Goal: Information Seeking & Learning: Find specific page/section

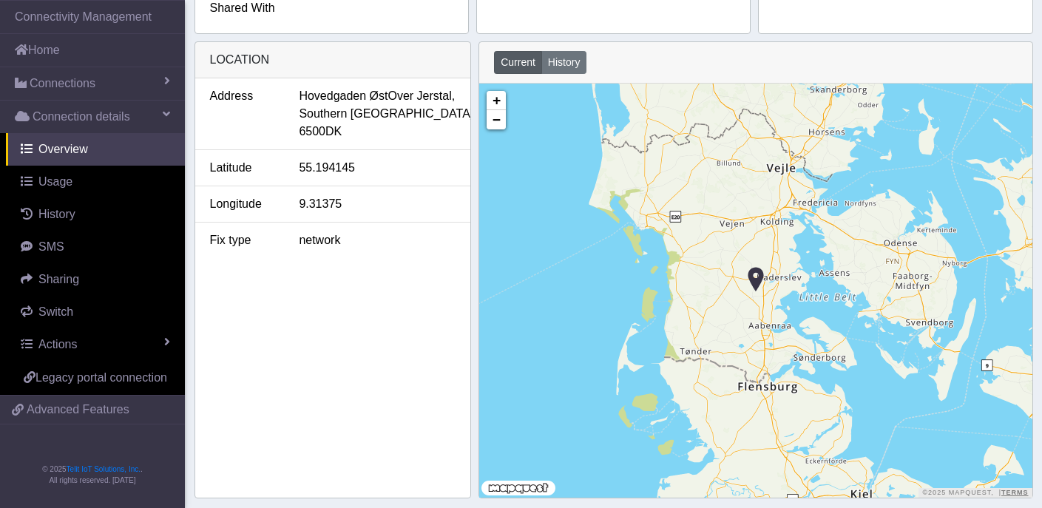
scroll to position [586, 0]
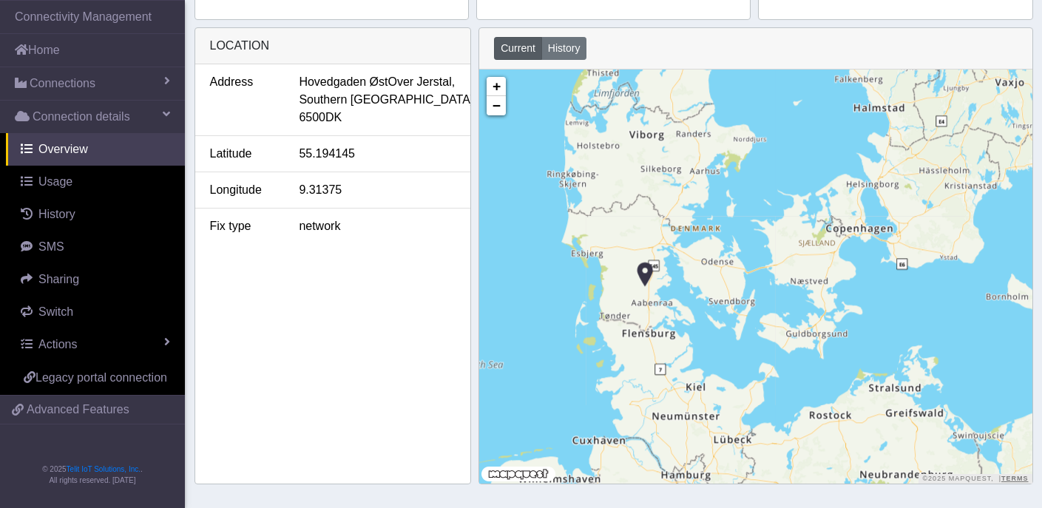
drag, startPoint x: 553, startPoint y: 301, endPoint x: 709, endPoint y: 284, distance: 157.0
click at [709, 284] on div "+ − ©2025 MapQuest, | Terms" at bounding box center [755, 277] width 553 height 414
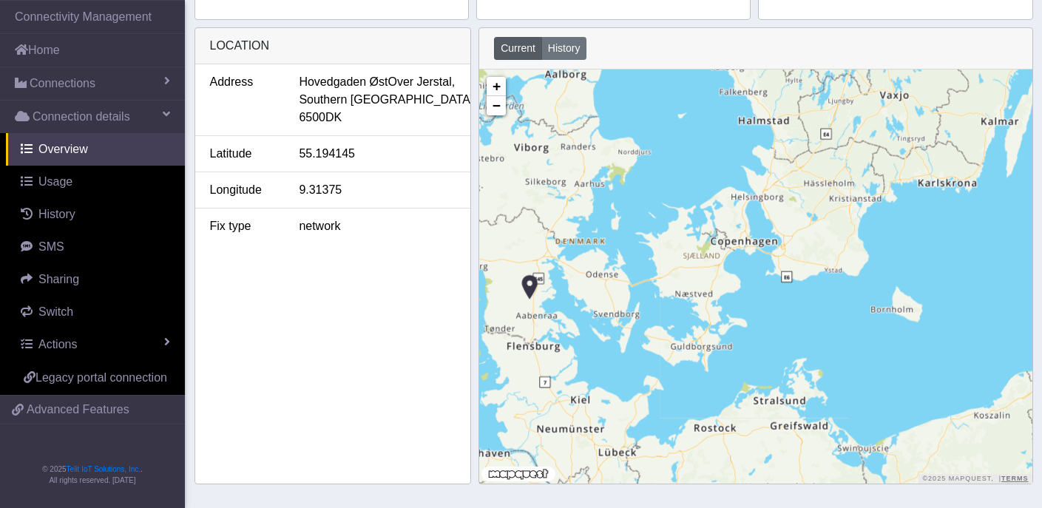
drag, startPoint x: 828, startPoint y: 280, endPoint x: 709, endPoint y: 290, distance: 118.7
click at [709, 291] on div "+ − ©2025 MapQuest, | Terms" at bounding box center [755, 277] width 553 height 414
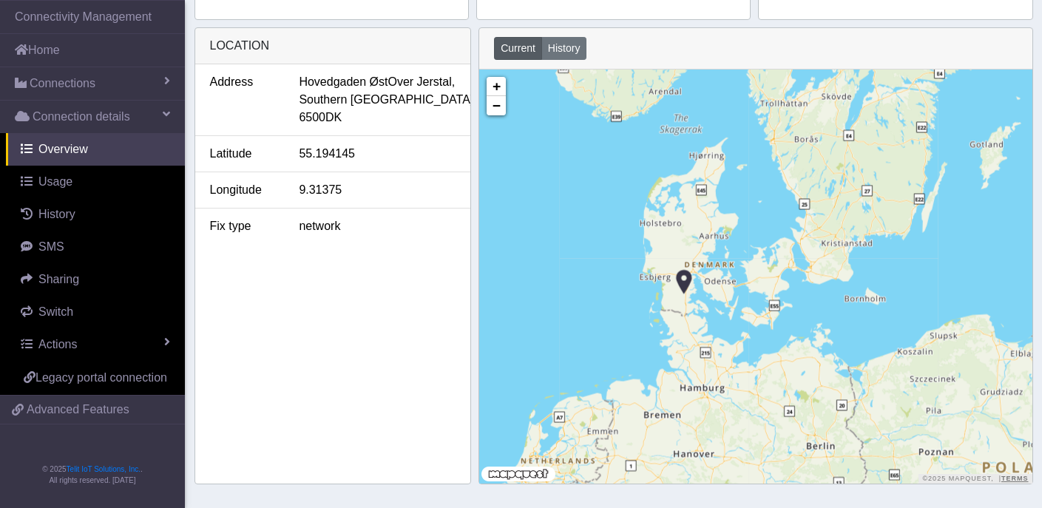
drag, startPoint x: 674, startPoint y: 291, endPoint x: 746, endPoint y: 291, distance: 72.5
click at [746, 291] on div "+ − ©2025 MapQuest, | Terms" at bounding box center [755, 277] width 553 height 414
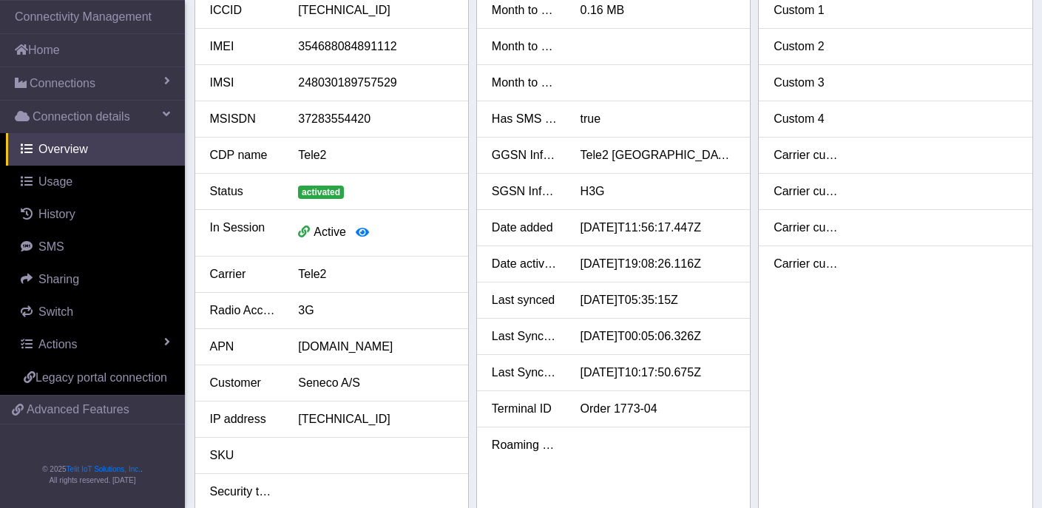
scroll to position [0, 0]
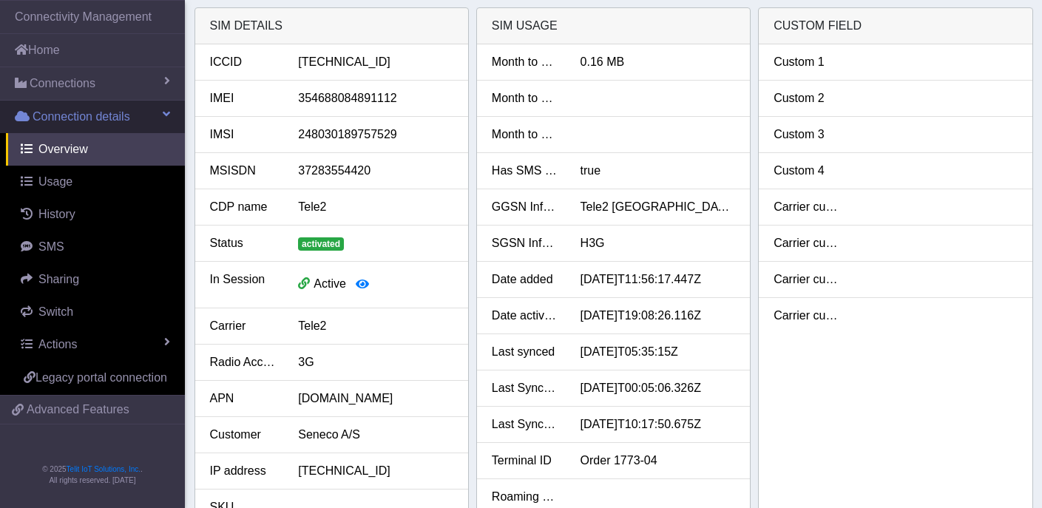
click at [87, 120] on span "Connection details" at bounding box center [82, 117] width 98 height 18
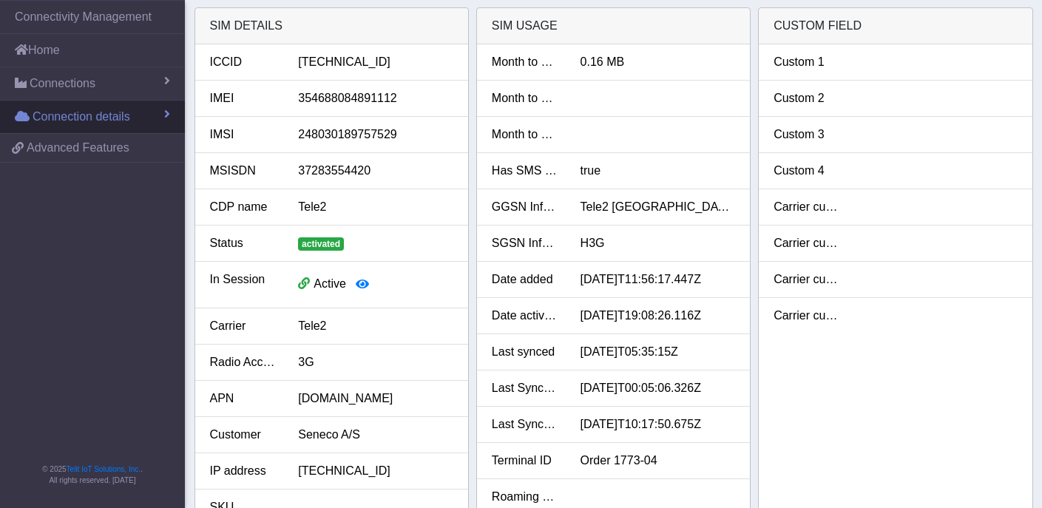
click at [87, 120] on span "Connection details" at bounding box center [82, 117] width 98 height 18
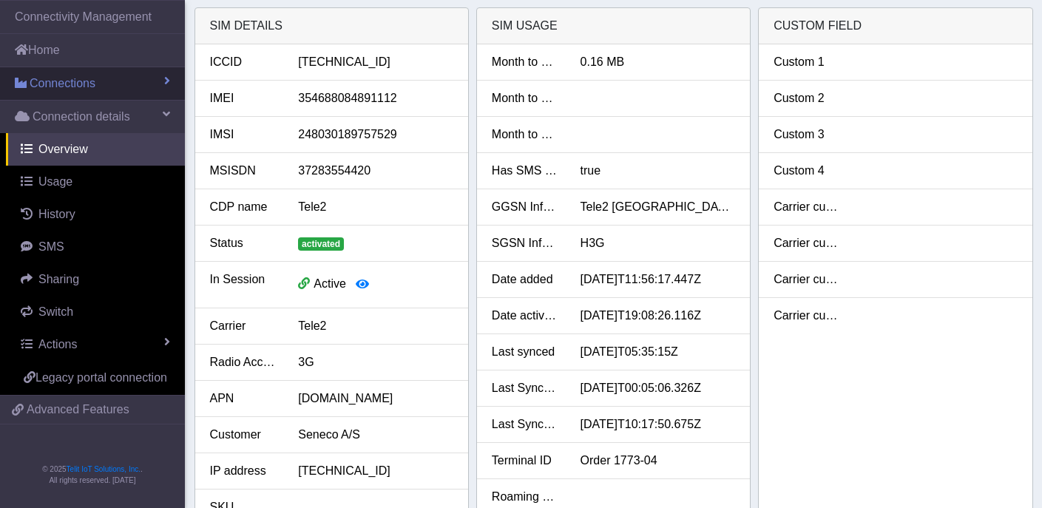
click at [98, 86] on link "Connections" at bounding box center [92, 83] width 185 height 33
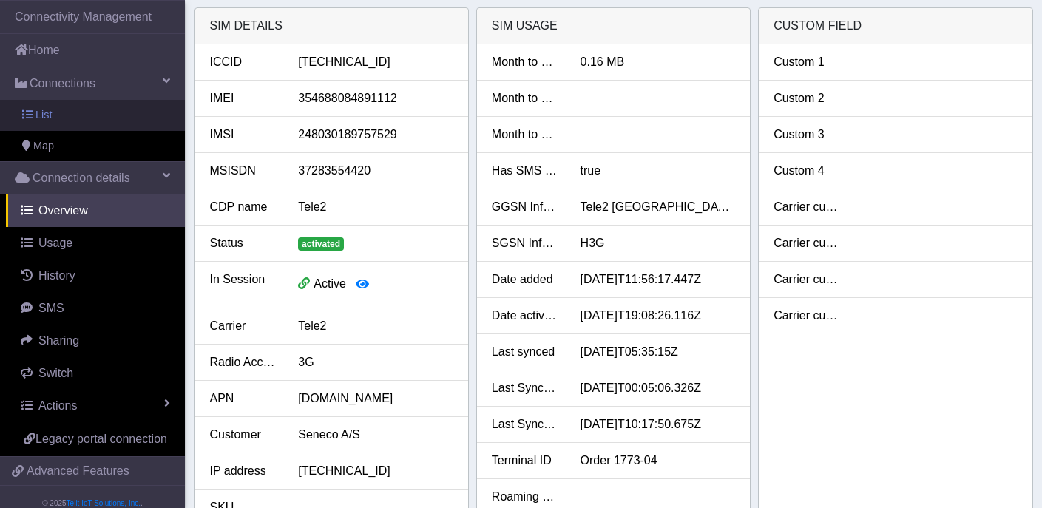
click at [66, 114] on link "List" at bounding box center [92, 115] width 185 height 31
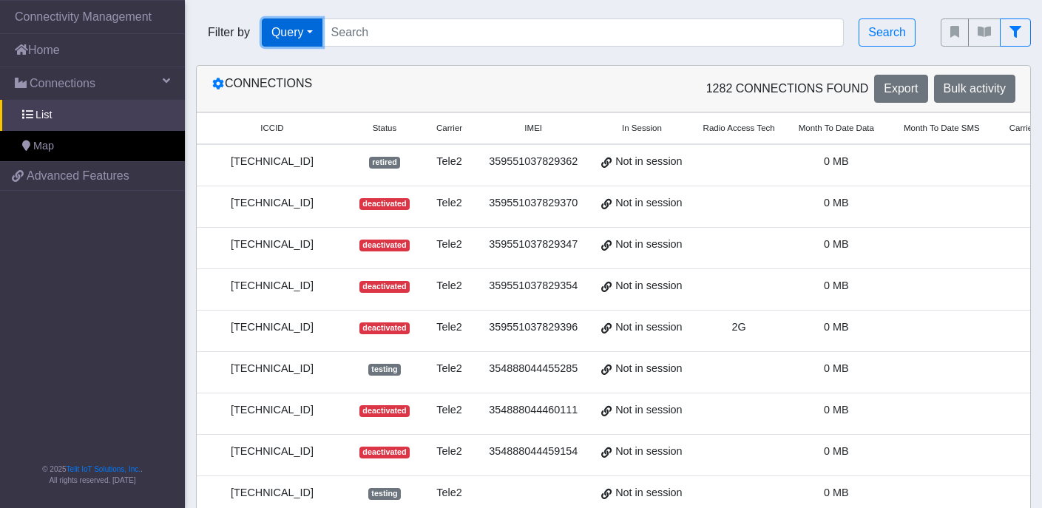
click at [314, 31] on button "Query" at bounding box center [292, 32] width 61 height 28
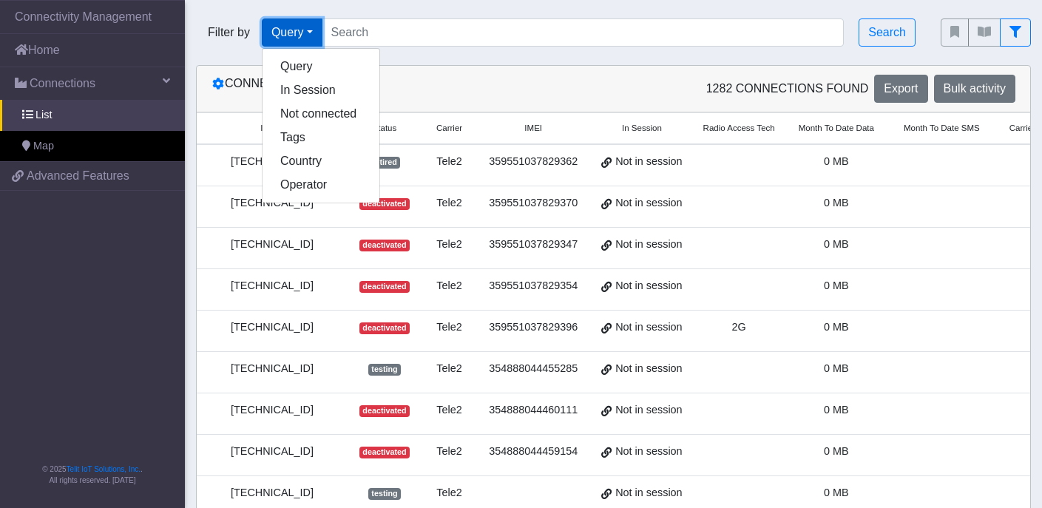
click at [314, 31] on button "Query" at bounding box center [292, 32] width 61 height 28
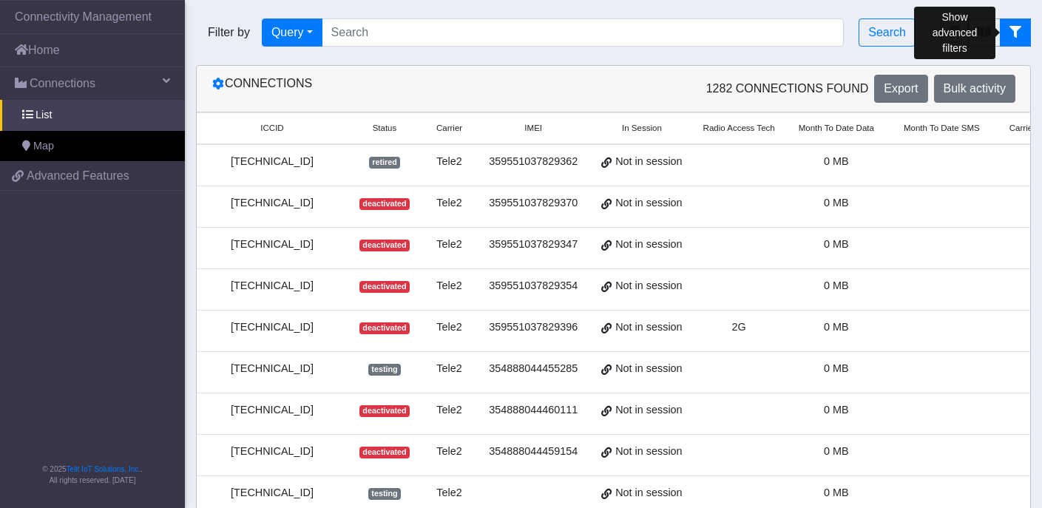
click at [1021, 25] on button "fitlers menu" at bounding box center [1015, 32] width 31 height 28
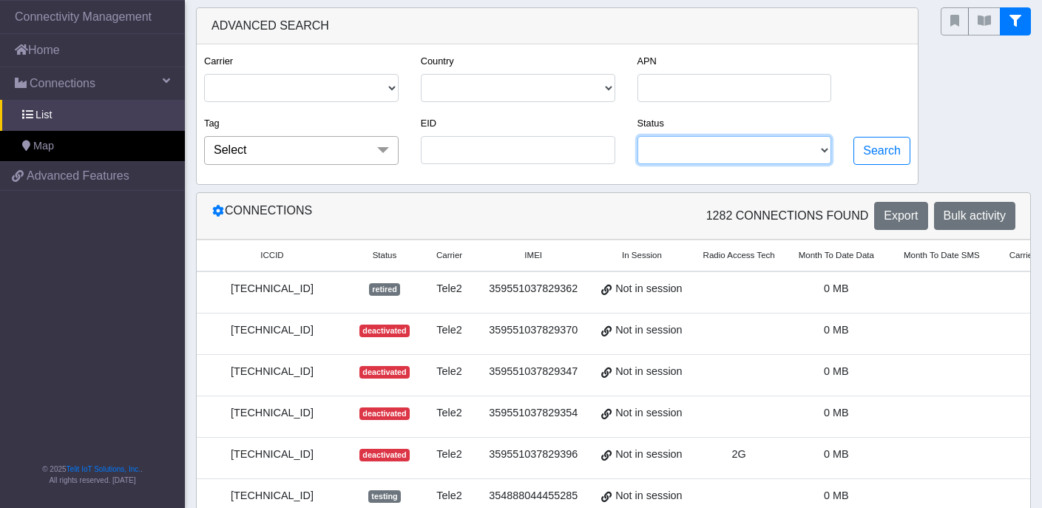
click at [825, 149] on select "ACTIVATED TESTING DEACTIVATED RETIRED READY" at bounding box center [735, 150] width 195 height 28
select select "activated"
click at [638, 137] on select "ACTIVATED TESTING DEACTIVATED RETIRED READY" at bounding box center [735, 150] width 195 height 28
click at [385, 153] on span at bounding box center [383, 150] width 30 height 28
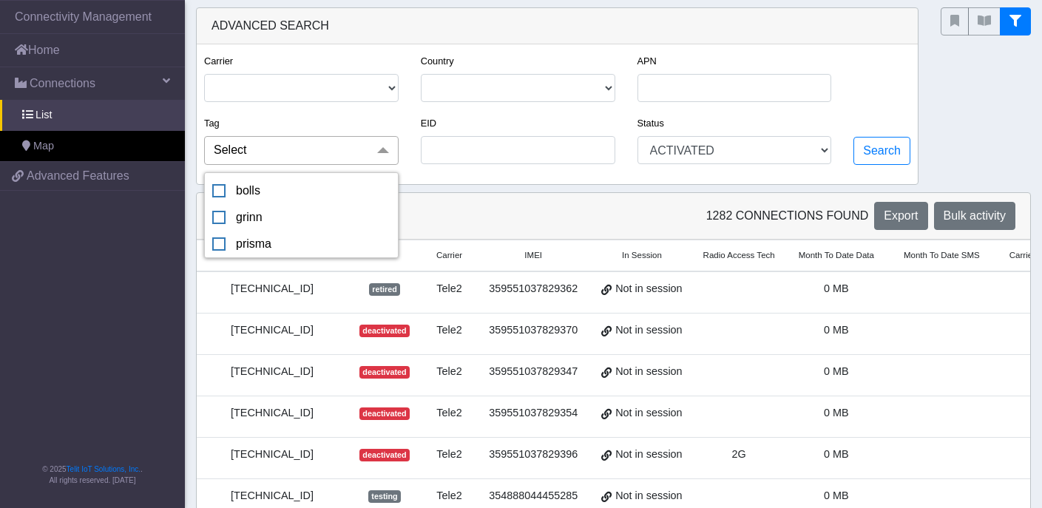
click at [385, 153] on span at bounding box center [383, 150] width 30 height 28
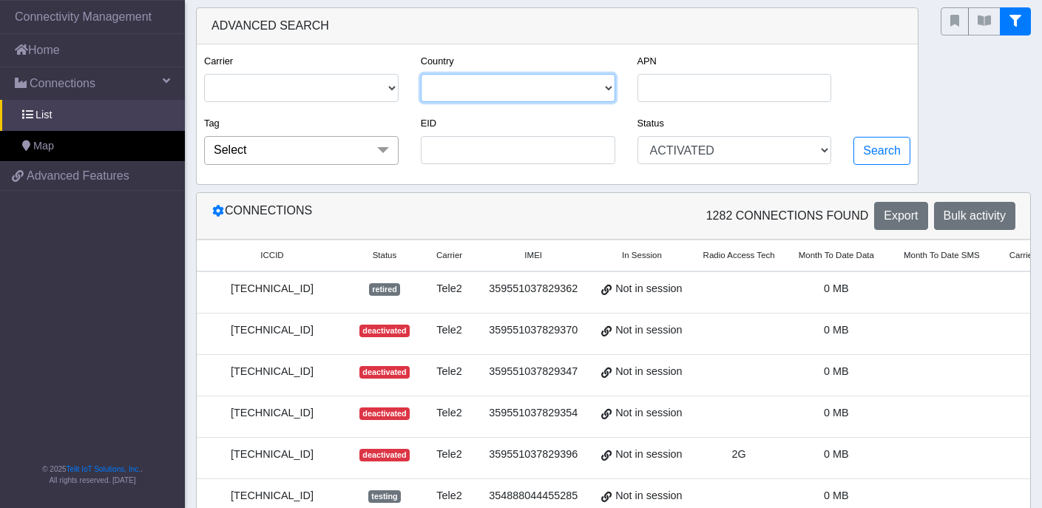
click at [604, 89] on select "[GEOGRAPHIC_DATA] [GEOGRAPHIC_DATA] [GEOGRAPHIC_DATA] [GEOGRAPHIC_DATA] [GEOGRA…" at bounding box center [518, 88] width 195 height 28
click at [421, 74] on select "[GEOGRAPHIC_DATA] [GEOGRAPHIC_DATA] [GEOGRAPHIC_DATA] [GEOGRAPHIC_DATA] [GEOGRA…" at bounding box center [518, 88] width 195 height 28
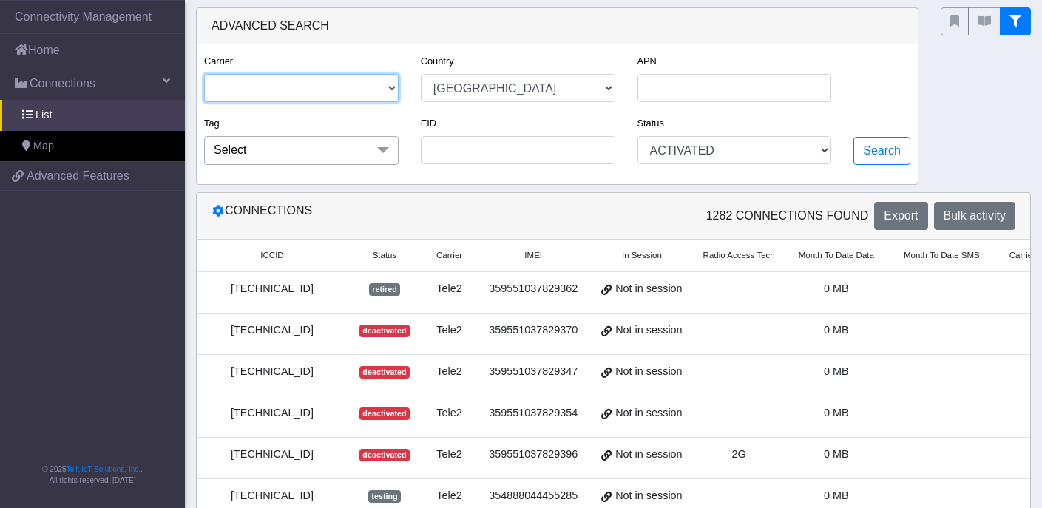
click at [393, 91] on select "TELIT TELE2 TELE2-LIGHTNING TELEFONICA" at bounding box center [301, 88] width 195 height 28
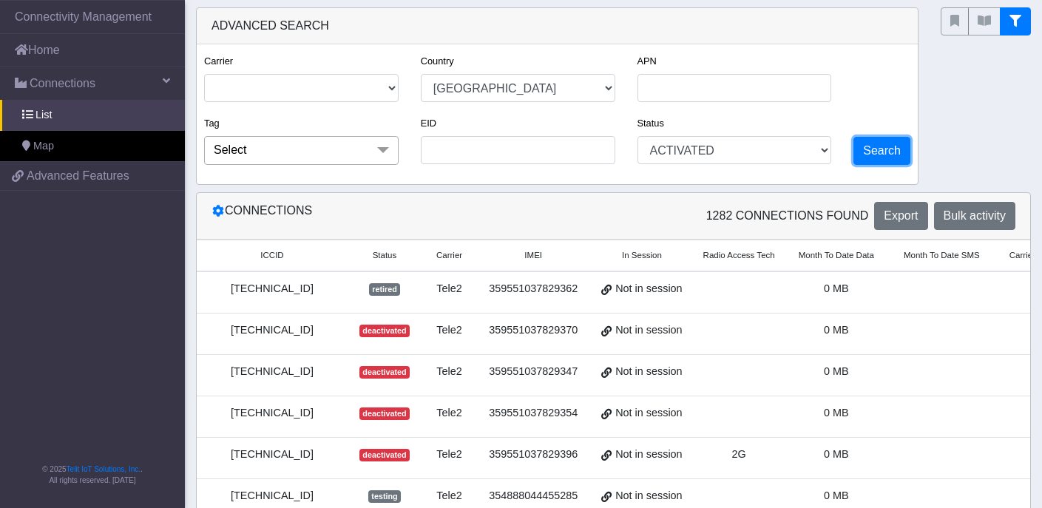
click at [901, 151] on button "Search" at bounding box center [882, 151] width 57 height 28
select select "dk"
select select "activated"
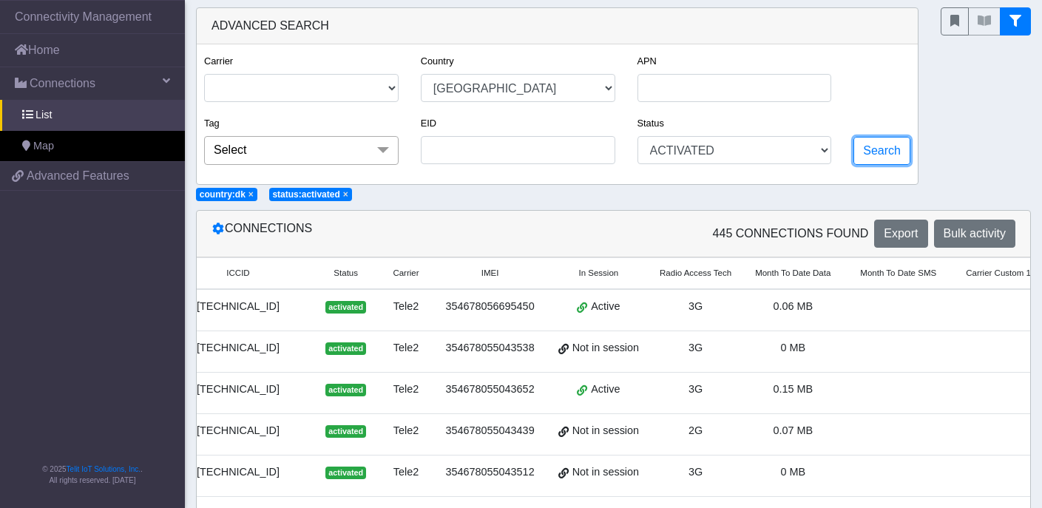
scroll to position [0, 35]
click at [899, 237] on span "Export" at bounding box center [901, 233] width 34 height 13
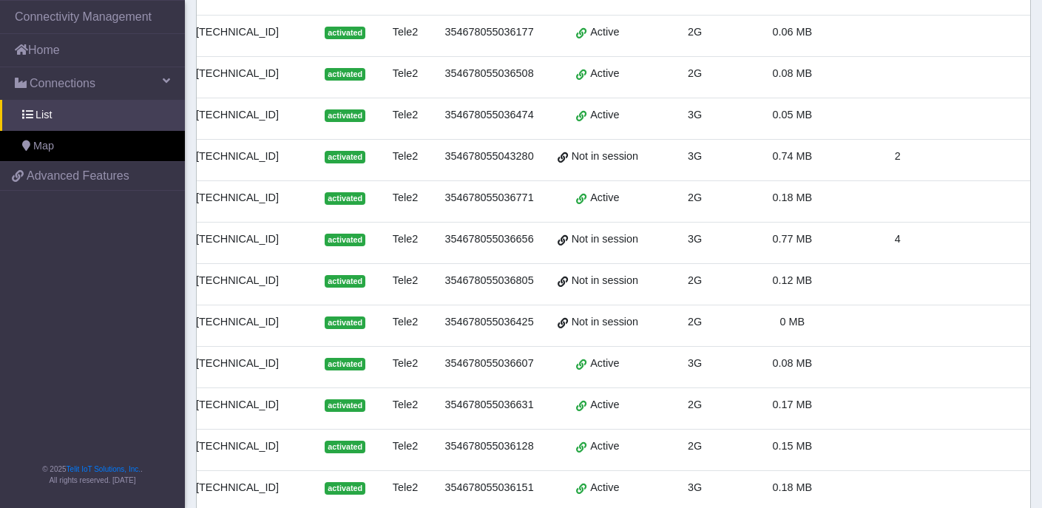
scroll to position [697, 0]
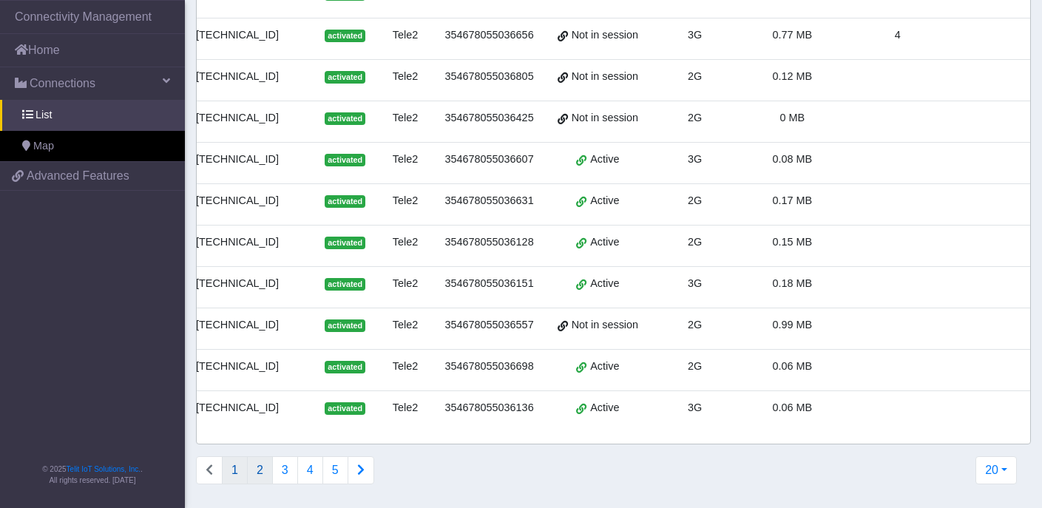
click at [258, 473] on button "2" at bounding box center [260, 470] width 26 height 28
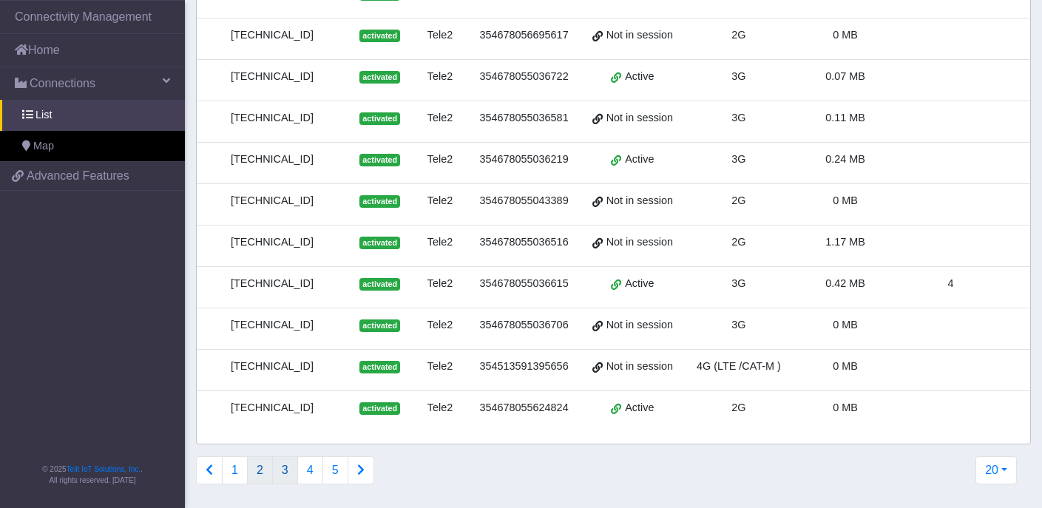
click at [286, 473] on button "3" at bounding box center [285, 470] width 26 height 28
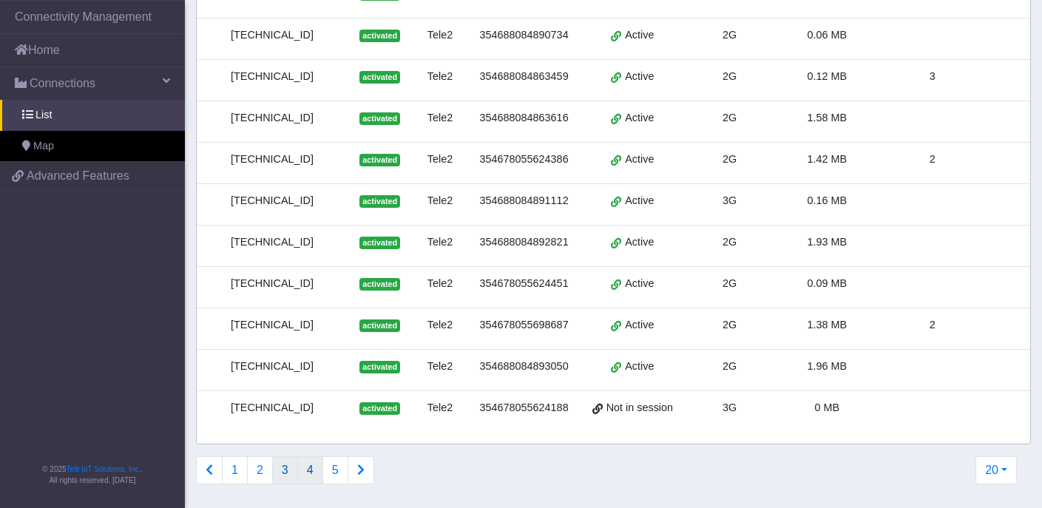
click at [308, 472] on button "4" at bounding box center [310, 470] width 26 height 28
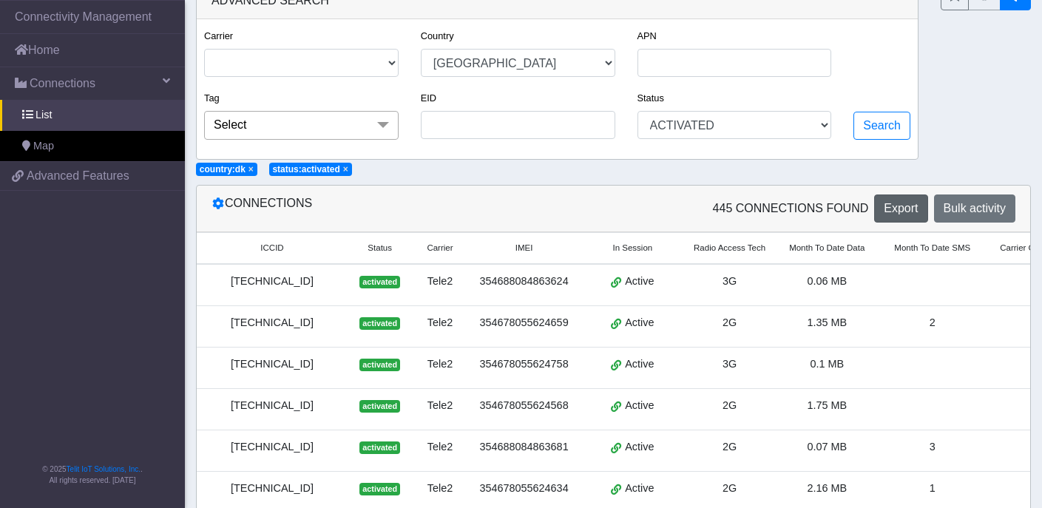
click at [338, 283] on div "[TECHNICAL_ID]" at bounding box center [272, 282] width 133 height 16
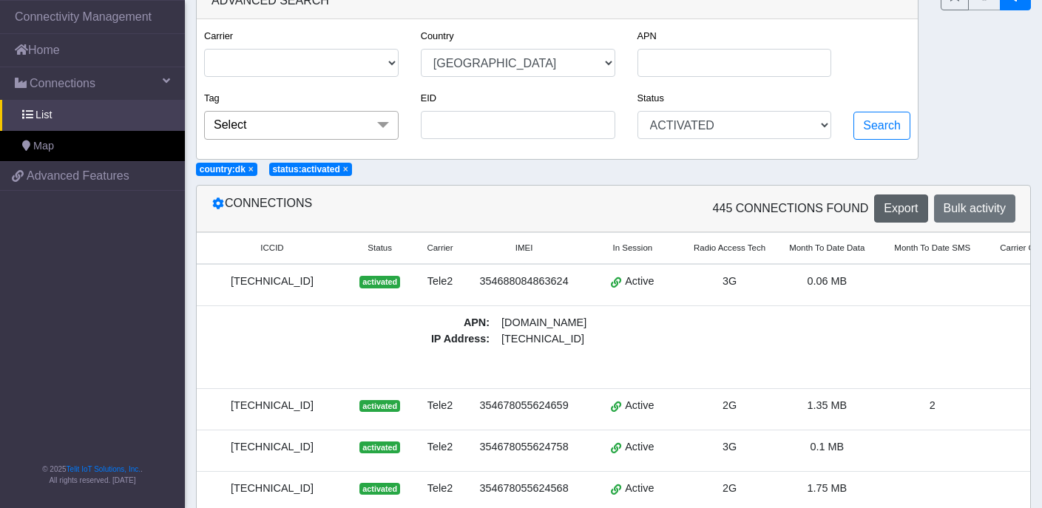
click at [328, 287] on div "[TECHNICAL_ID]" at bounding box center [272, 282] width 133 height 16
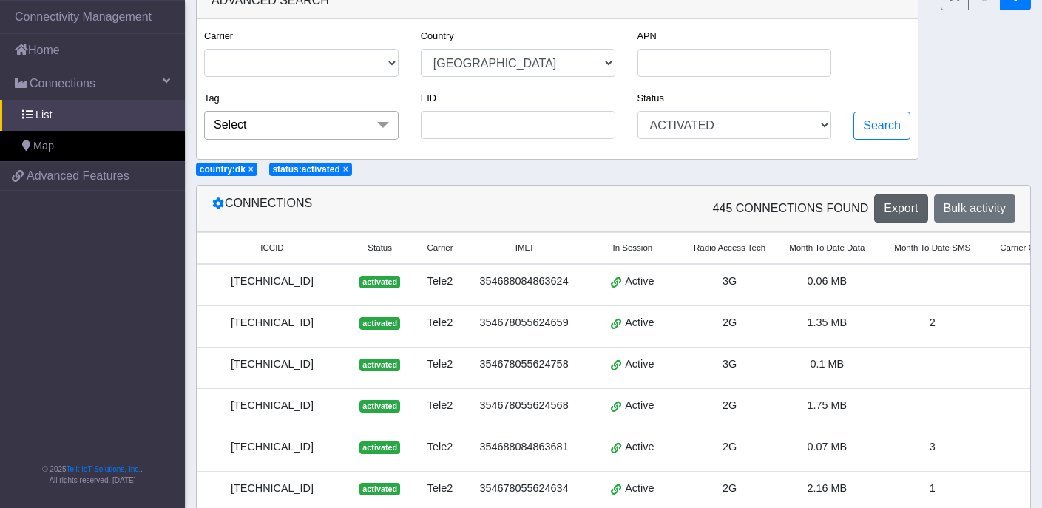
click at [328, 287] on div "[TECHNICAL_ID]" at bounding box center [272, 282] width 133 height 16
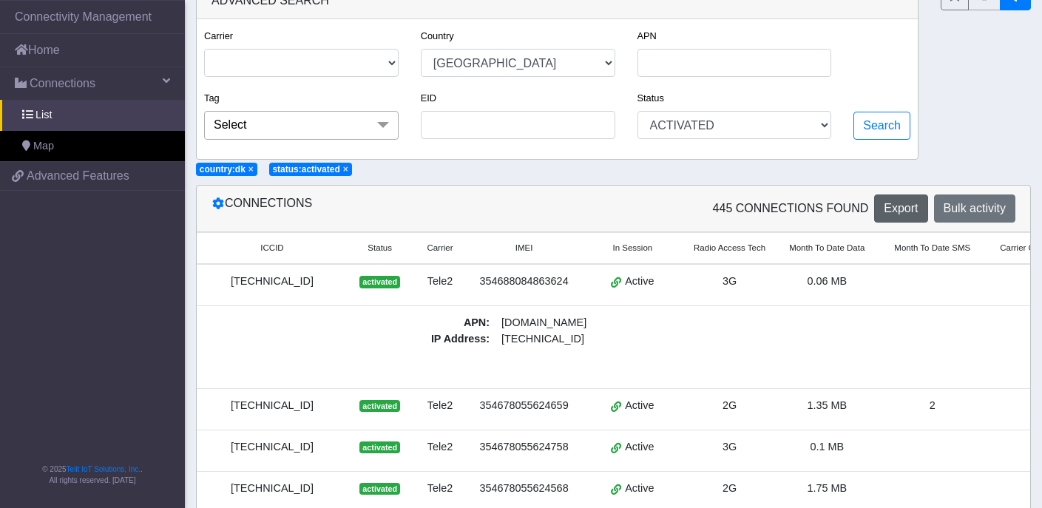
click at [314, 409] on div "[TECHNICAL_ID]" at bounding box center [272, 406] width 133 height 16
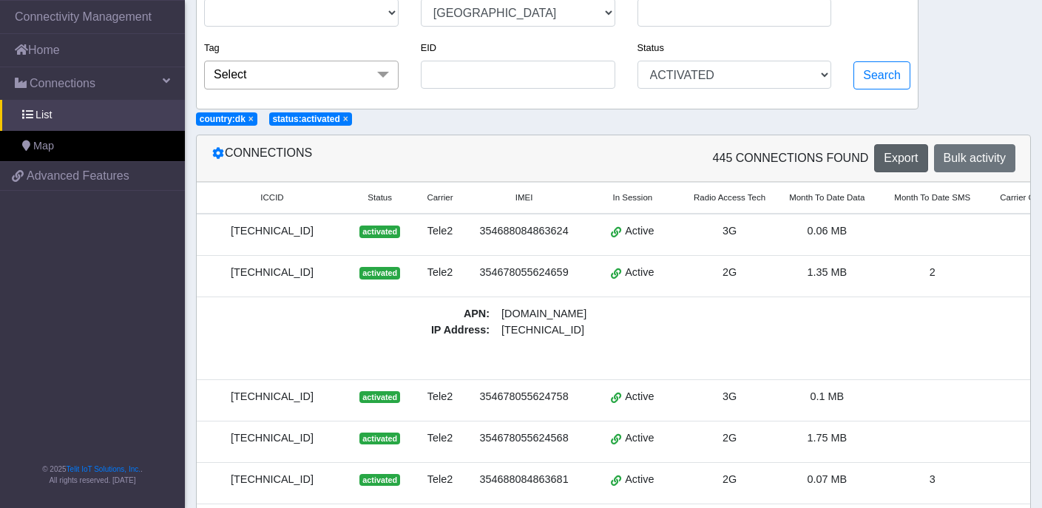
scroll to position [89, 0]
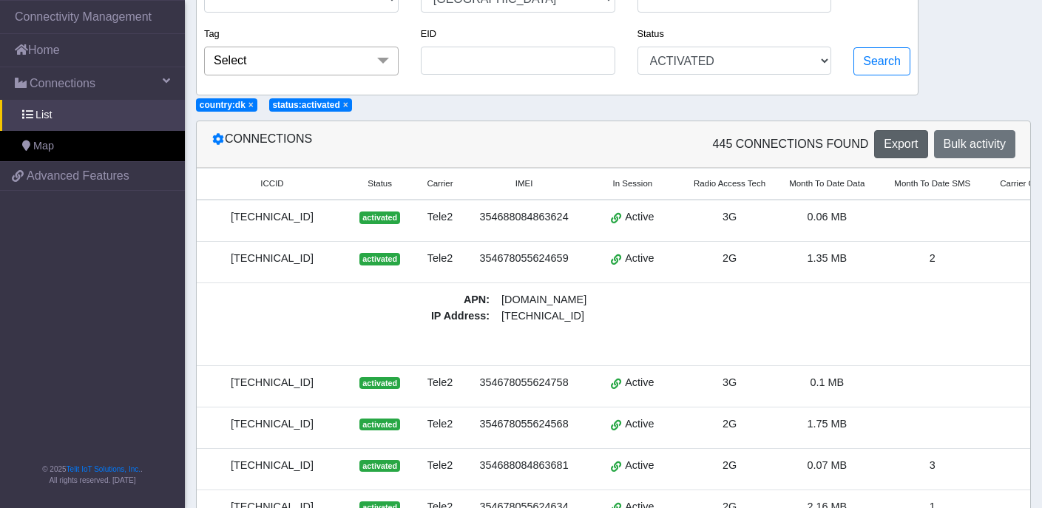
click at [304, 384] on div "[TECHNICAL_ID]" at bounding box center [272, 383] width 133 height 16
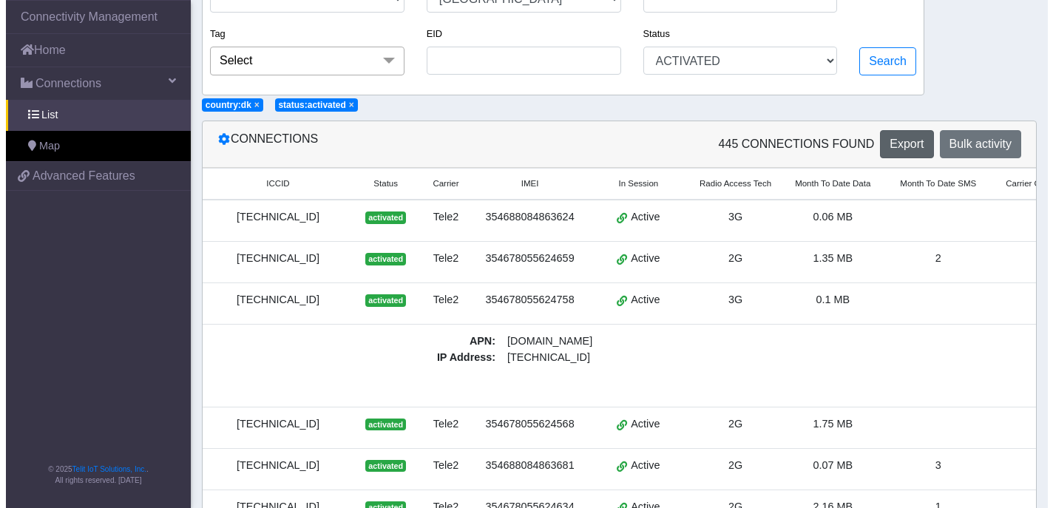
scroll to position [0, 0]
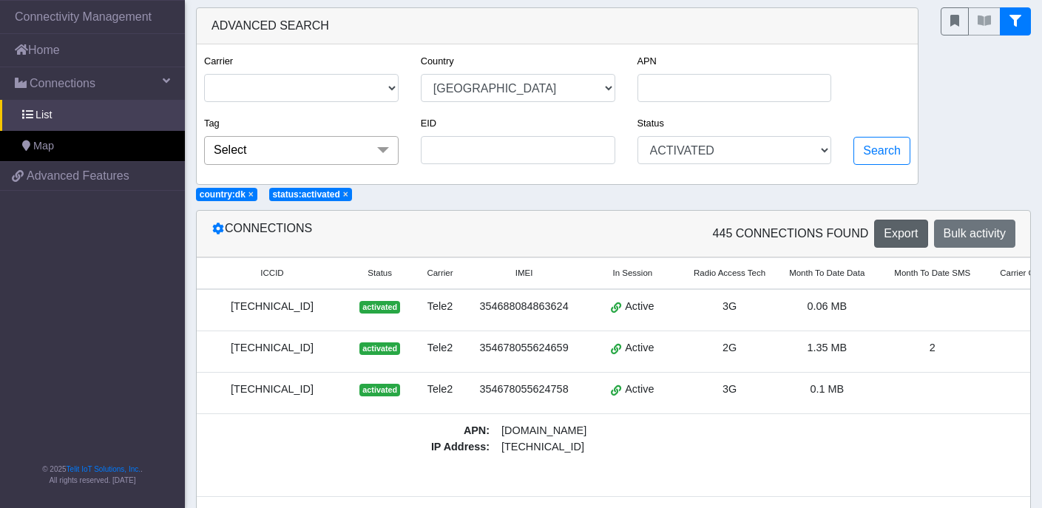
click at [322, 348] on div "[TECHNICAL_ID]" at bounding box center [272, 348] width 133 height 16
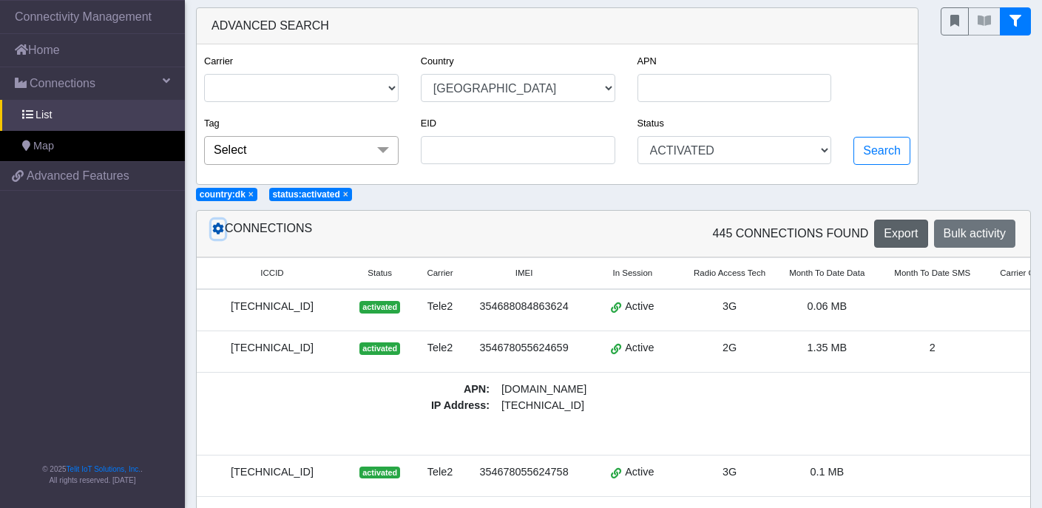
click at [220, 230] on icon at bounding box center [218, 229] width 12 height 12
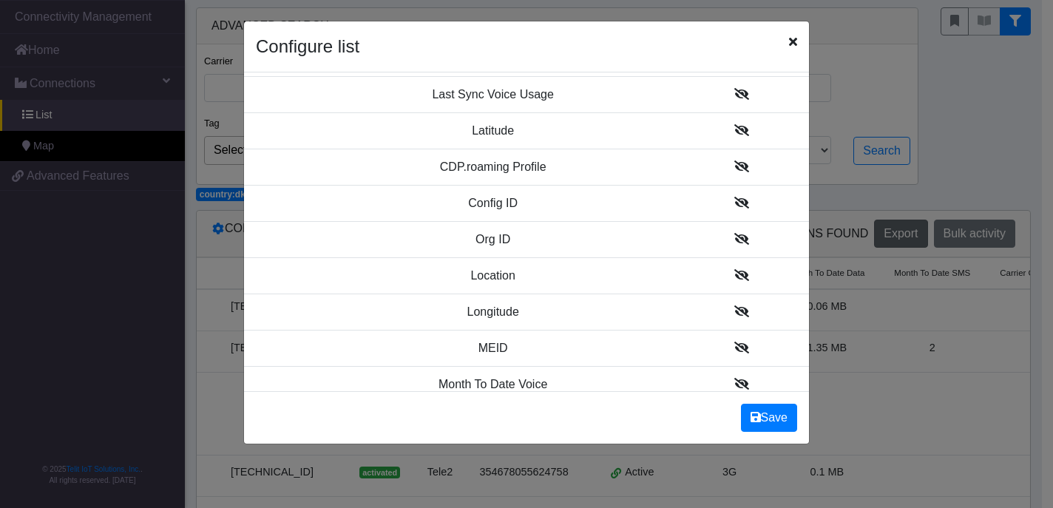
scroll to position [1381, 0]
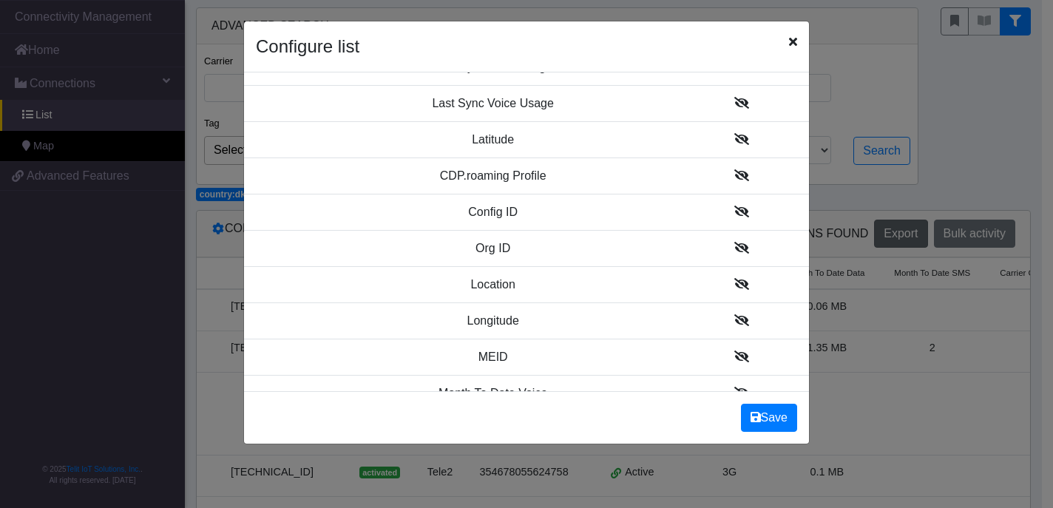
click at [734, 177] on icon at bounding box center [741, 175] width 15 height 12
click at [734, 136] on icon at bounding box center [741, 139] width 15 height 12
click at [734, 252] on icon at bounding box center [741, 249] width 15 height 12
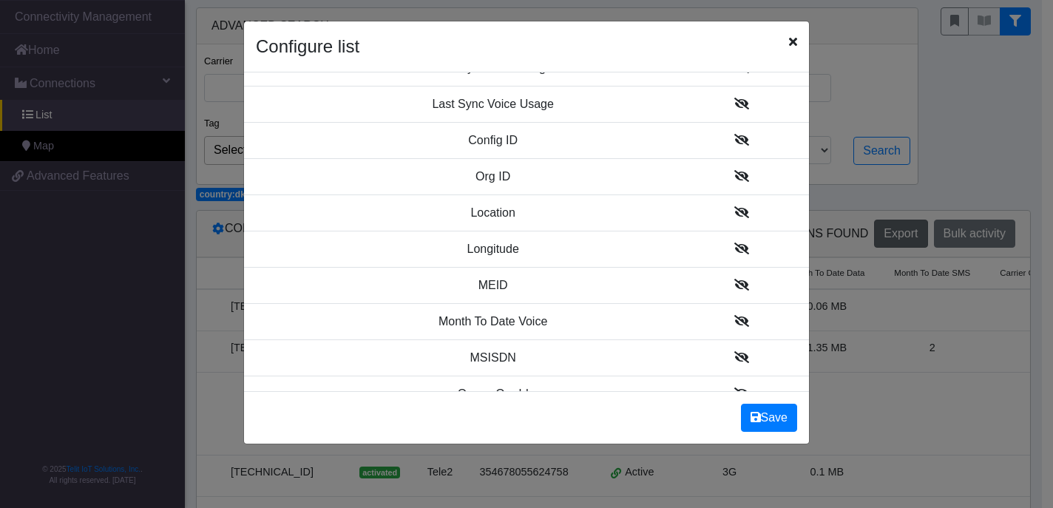
scroll to position [1493, 0]
click at [734, 215] on icon at bounding box center [741, 212] width 15 height 12
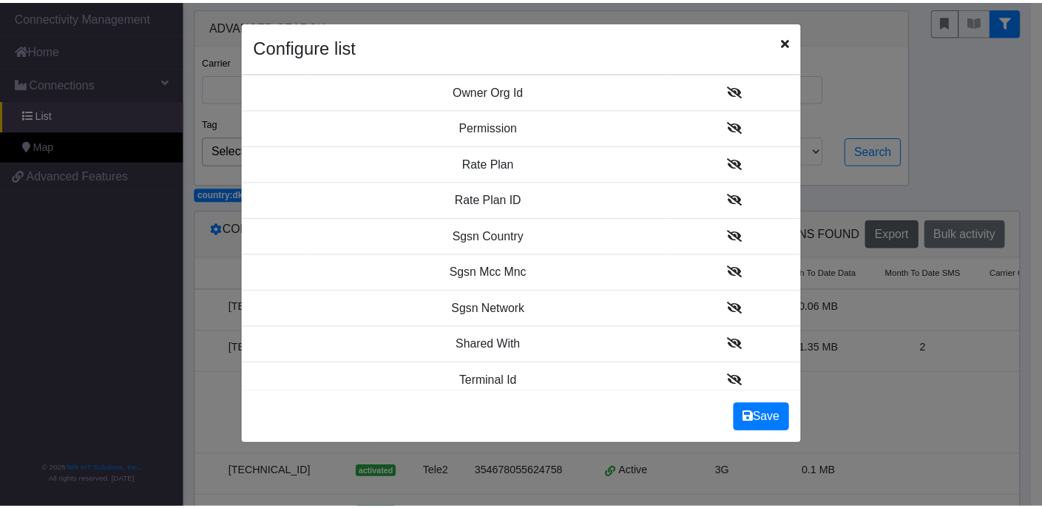
scroll to position [1853, 0]
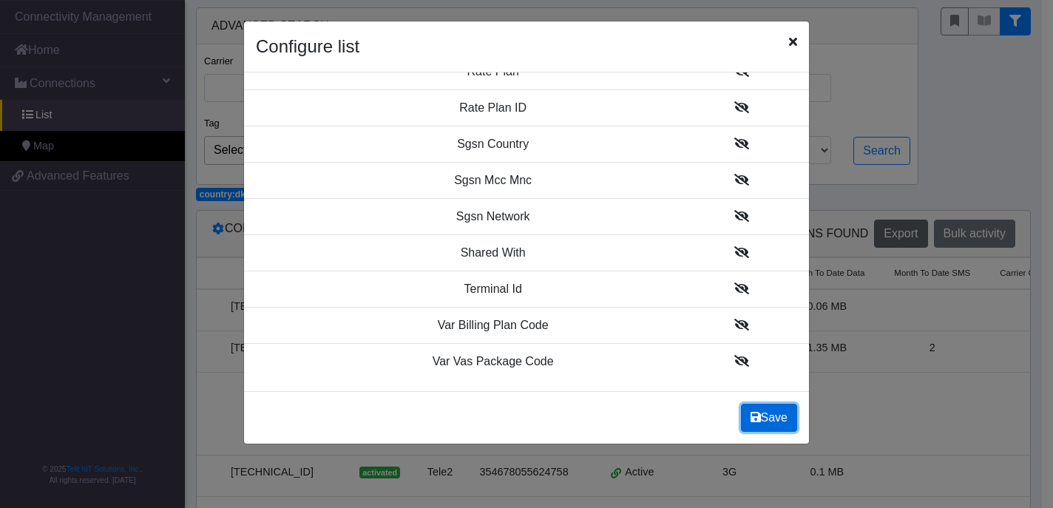
click at [769, 419] on button "Save" at bounding box center [769, 418] width 56 height 28
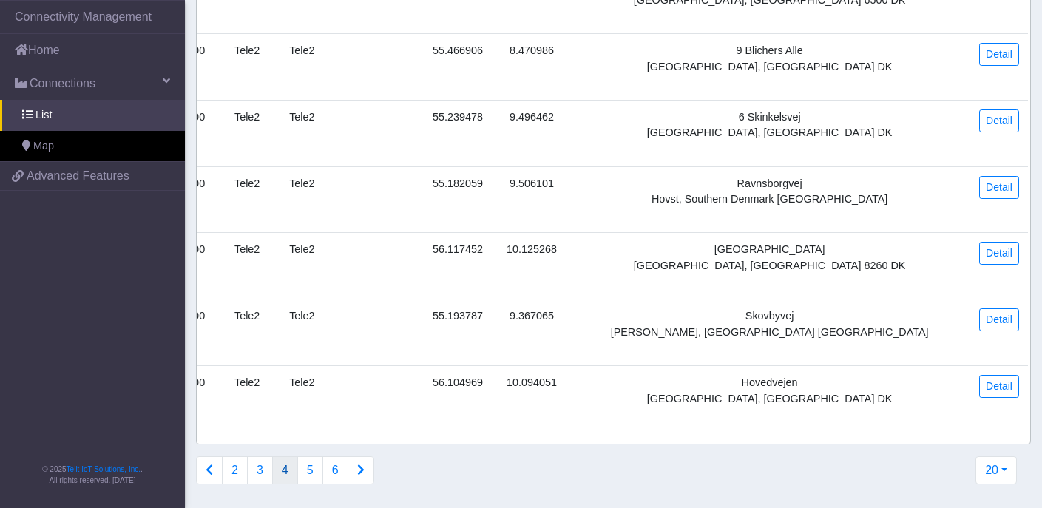
scroll to position [0, 0]
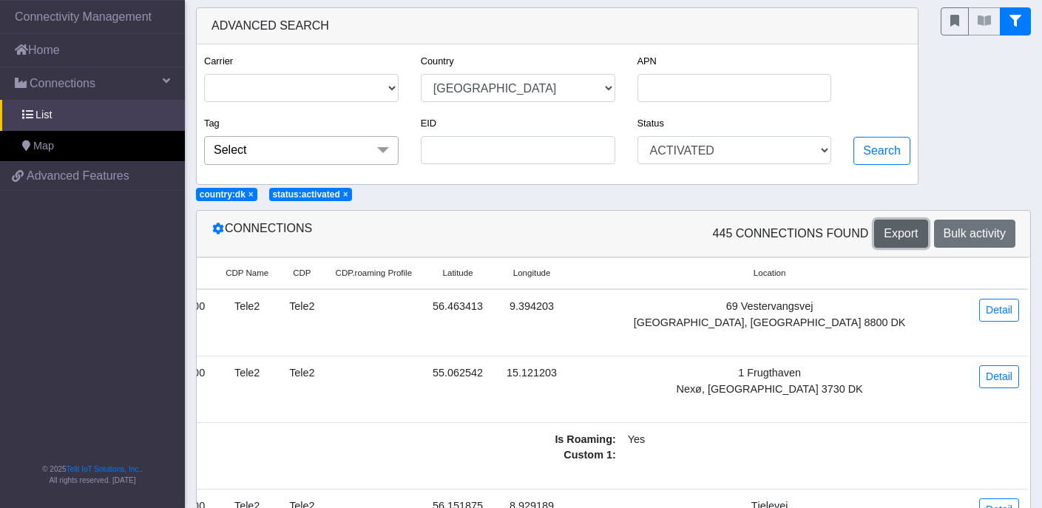
click at [905, 230] on span "Export" at bounding box center [901, 233] width 34 height 13
